Goal: Information Seeking & Learning: Learn about a topic

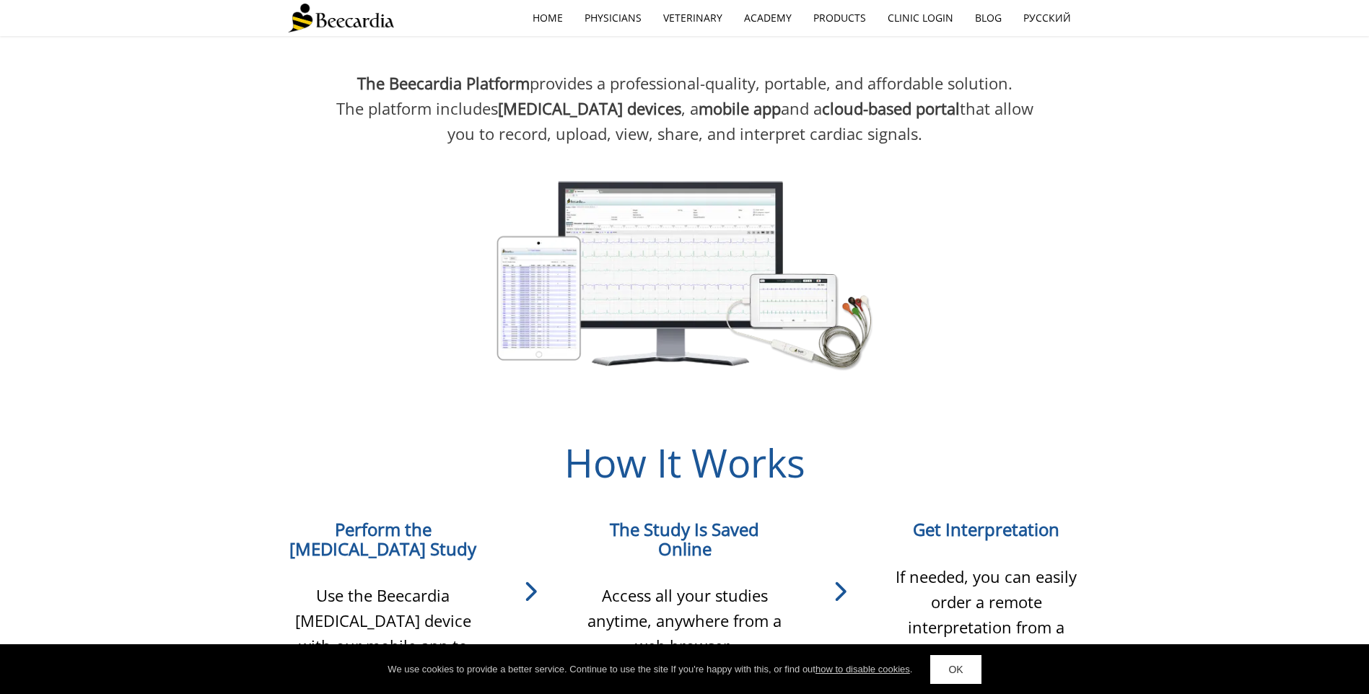
scroll to position [1480, 0]
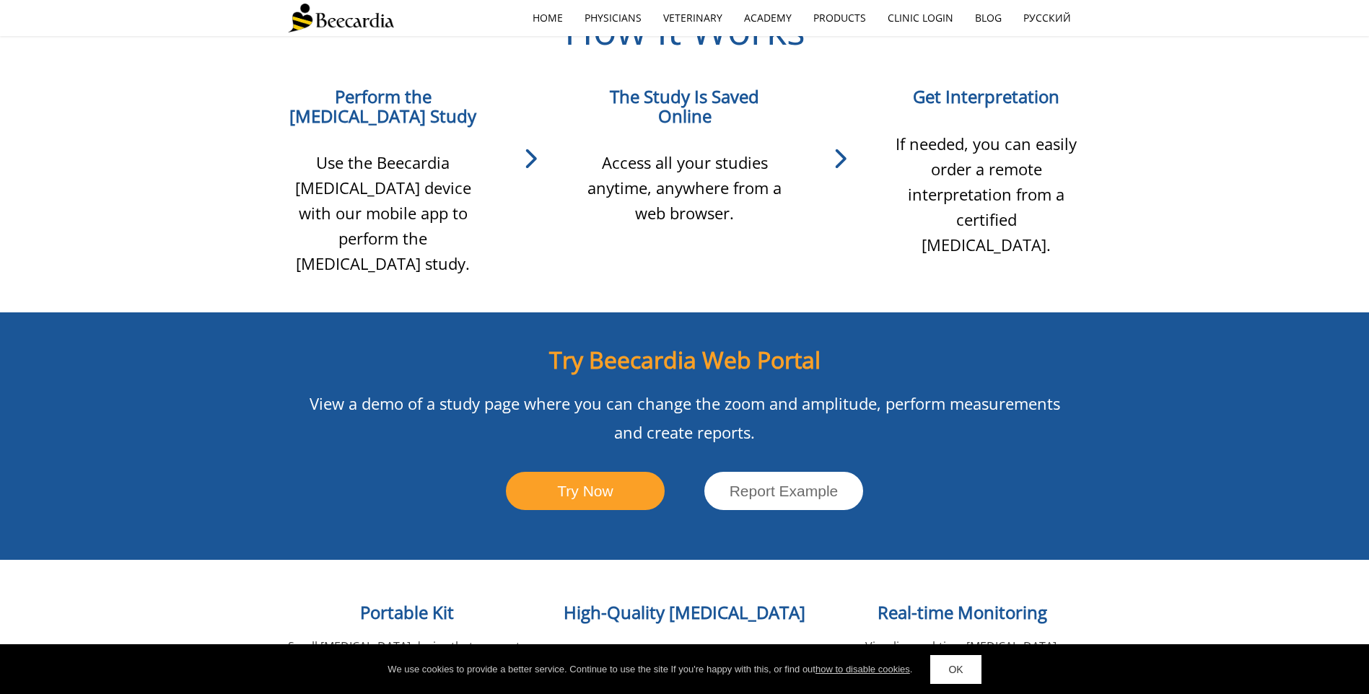
click at [397, 601] on span "Portable Kit" at bounding box center [407, 613] width 94 height 24
click at [398, 601] on span "Portable Kit" at bounding box center [407, 613] width 94 height 24
click at [735, 601] on span "High-Quality ECG Signal" at bounding box center [685, 634] width 242 height 66
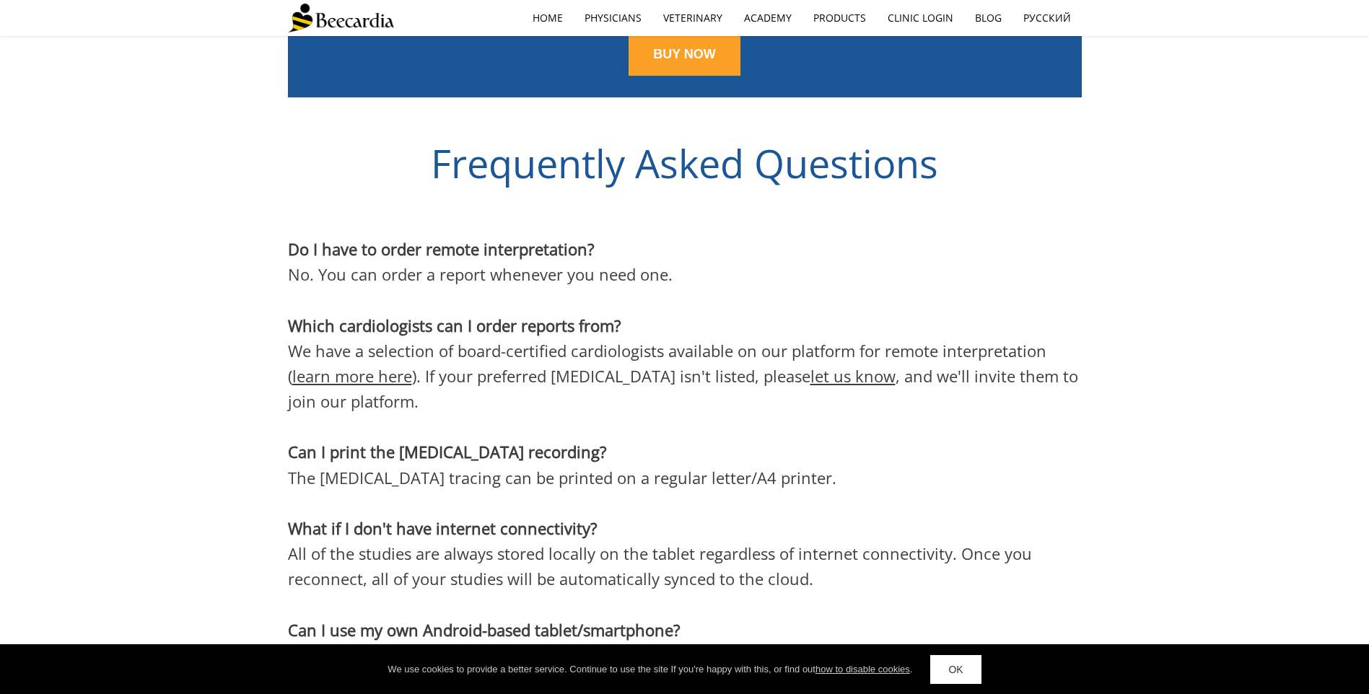
scroll to position [4336, 0]
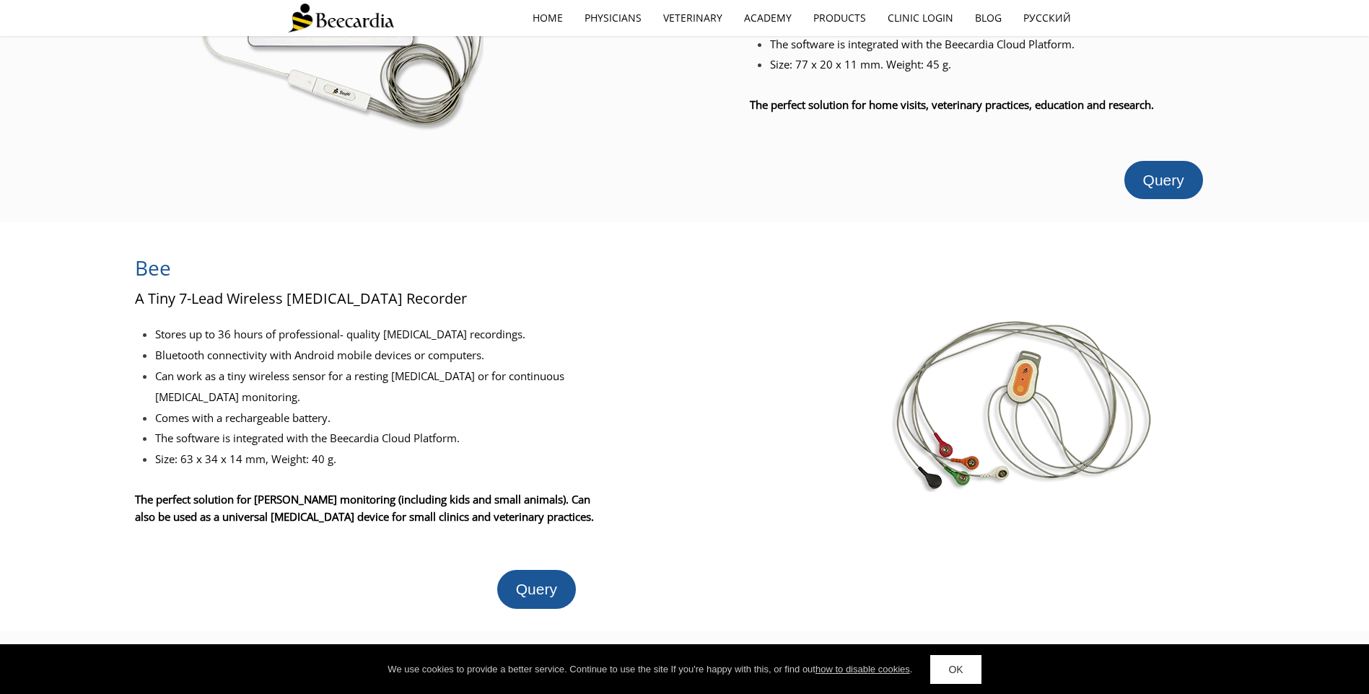
scroll to position [72, 0]
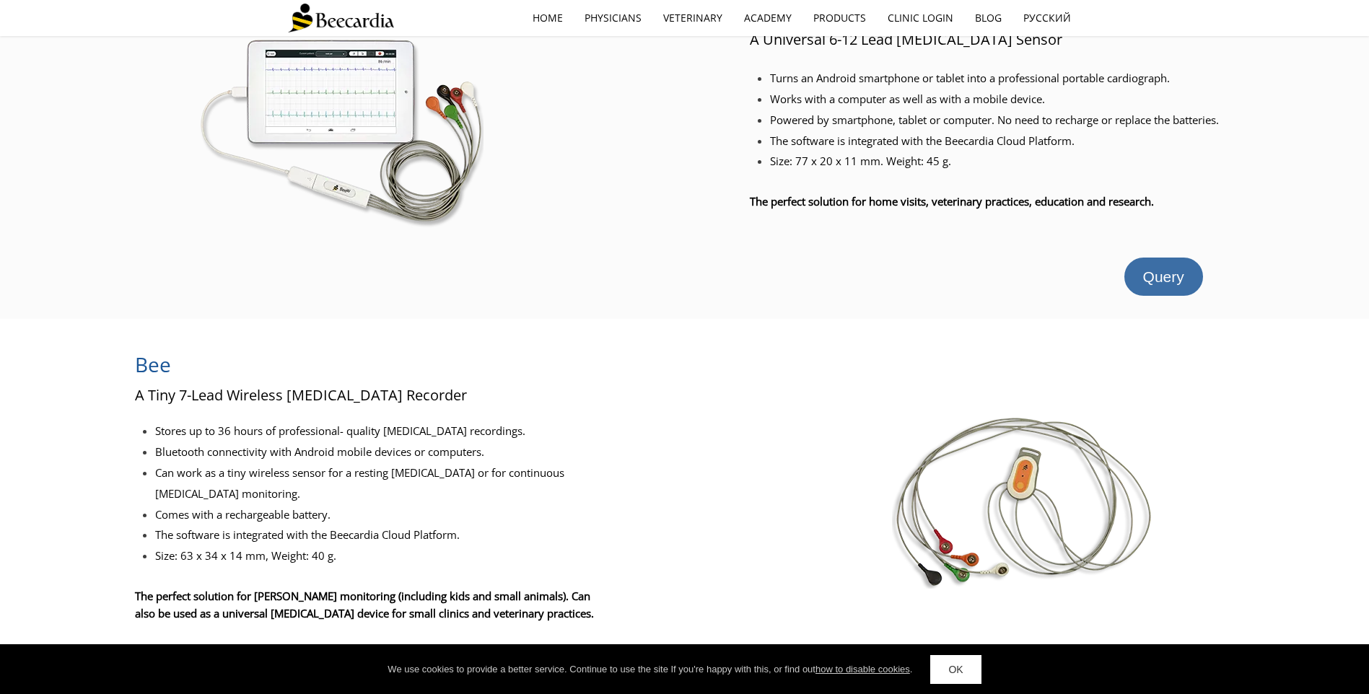
click at [1160, 285] on span "Query" at bounding box center [1163, 277] width 41 height 17
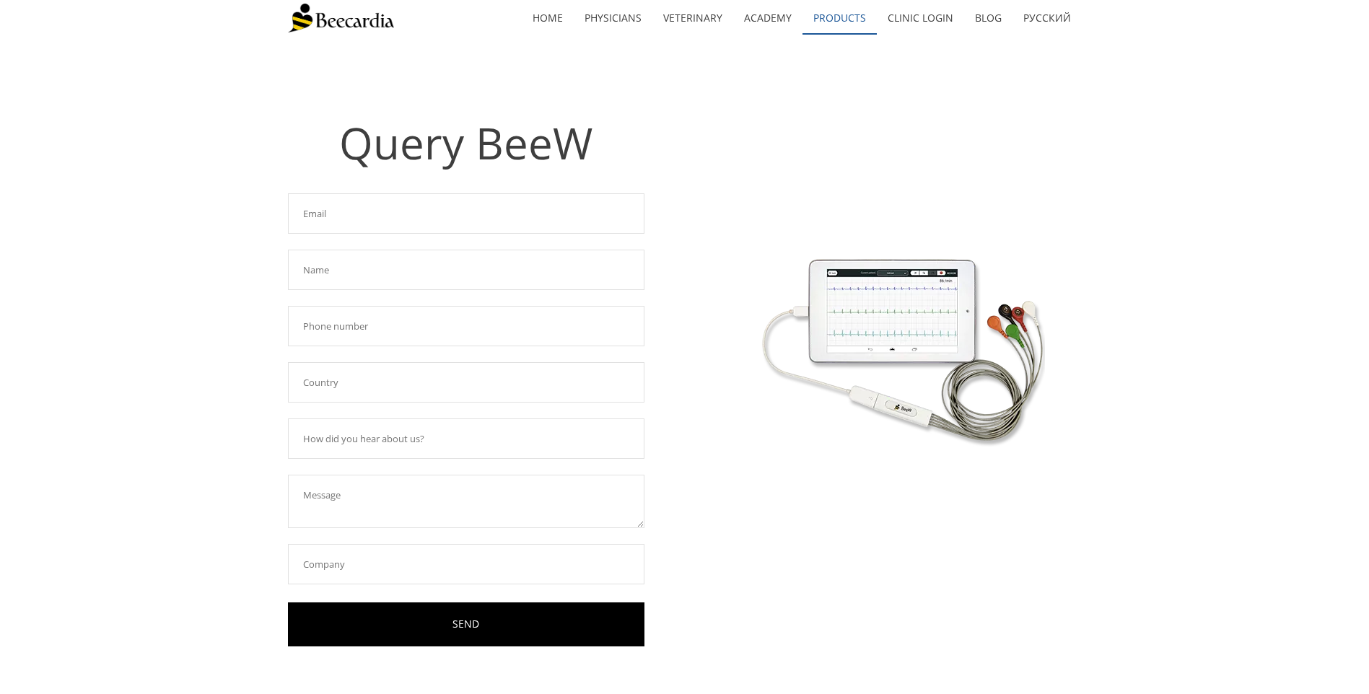
click at [851, 19] on link "Products" at bounding box center [840, 17] width 74 height 33
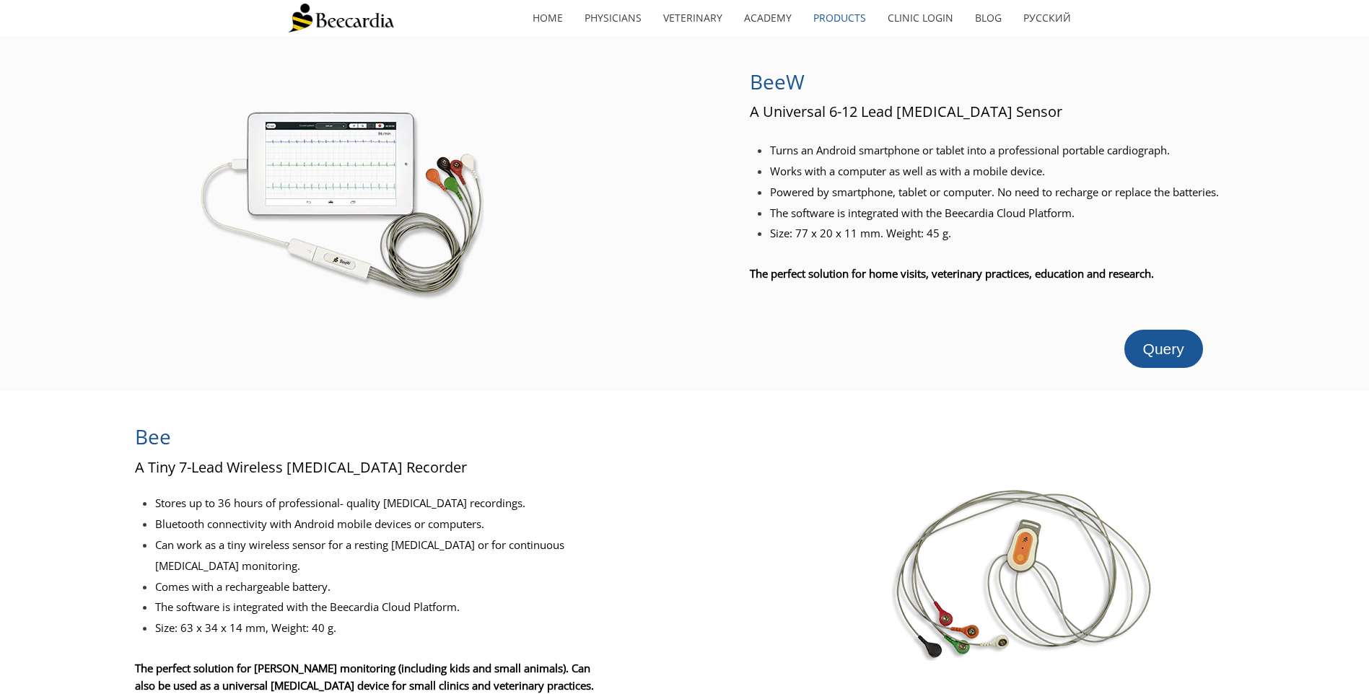
click at [369, 168] on img at bounding box center [340, 197] width 285 height 212
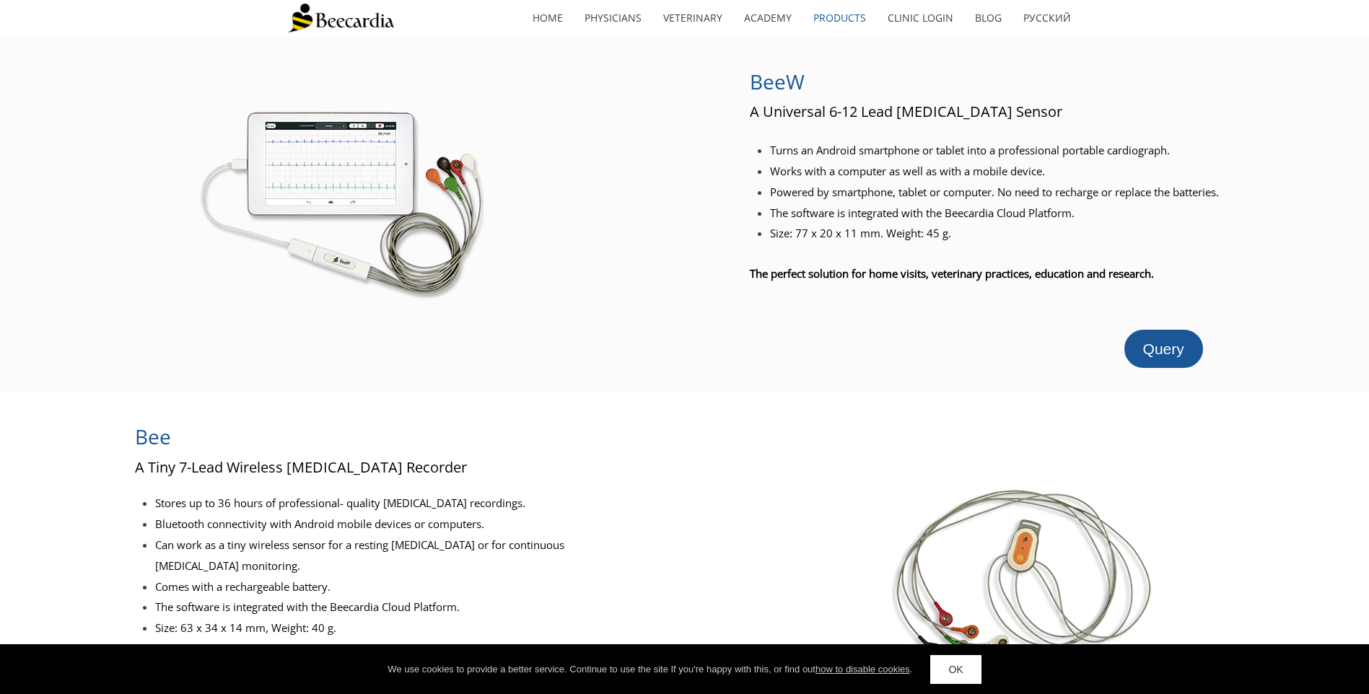
click at [965, 674] on link "OK" at bounding box center [955, 669] width 51 height 29
